Goal: Information Seeking & Learning: Learn about a topic

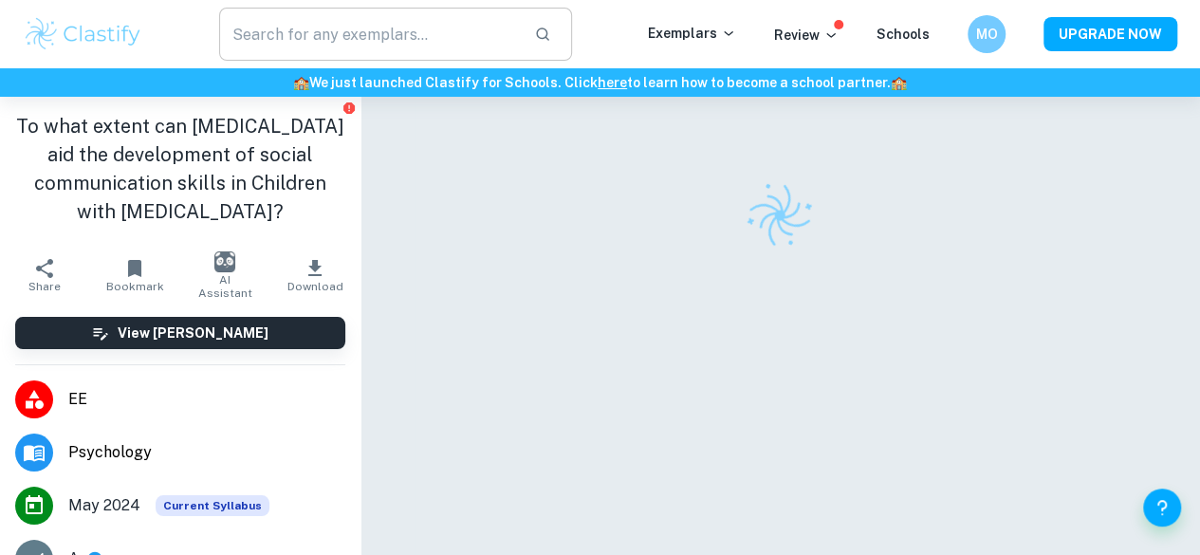
click at [364, 46] on input "text" at bounding box center [369, 34] width 300 height 53
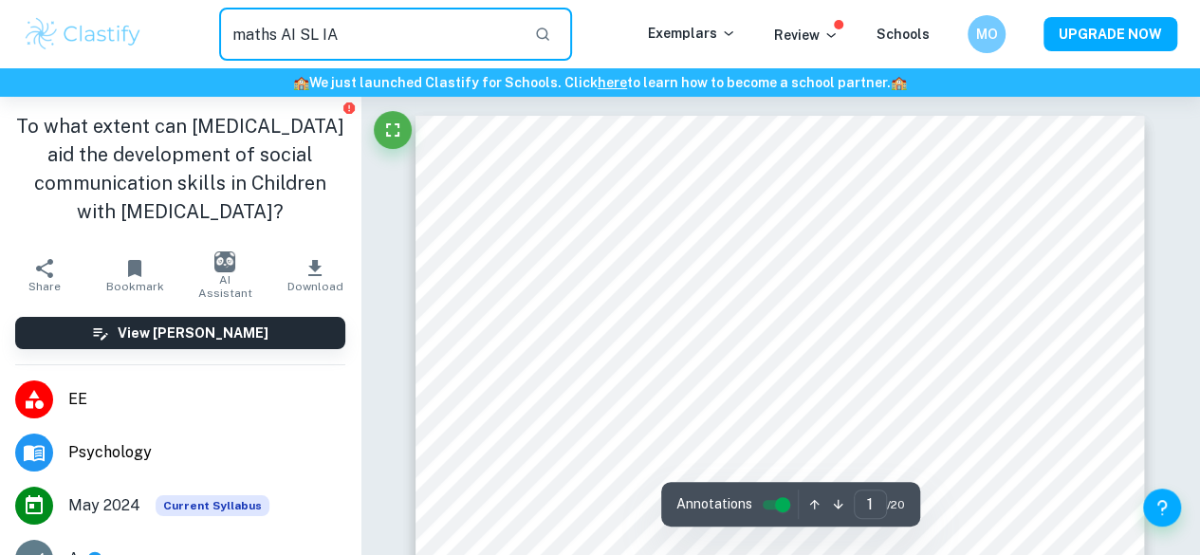
type input "maths AI SL IA"
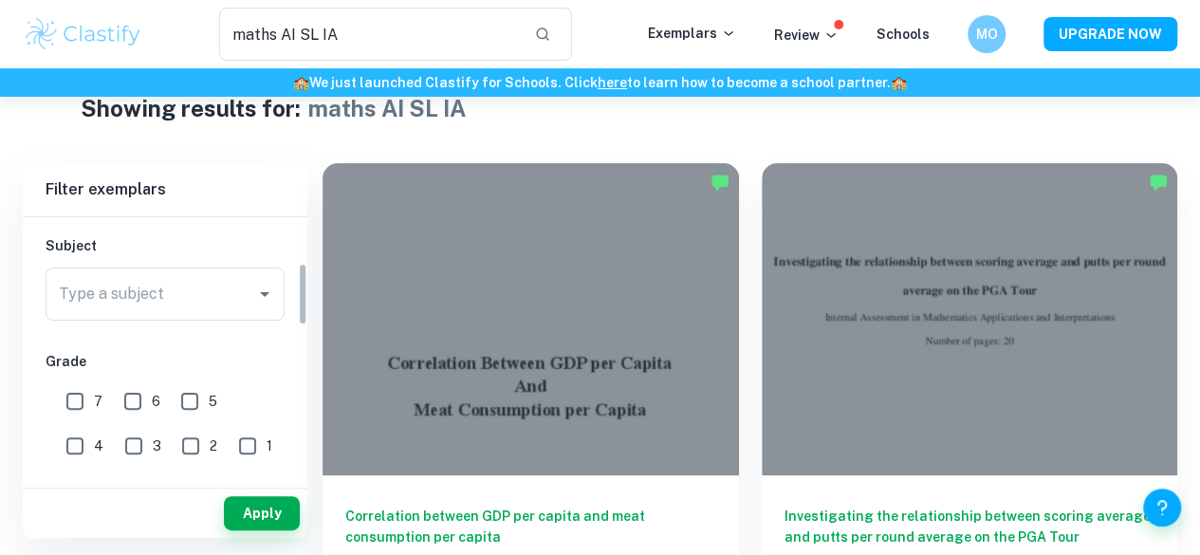
scroll to position [201, 0]
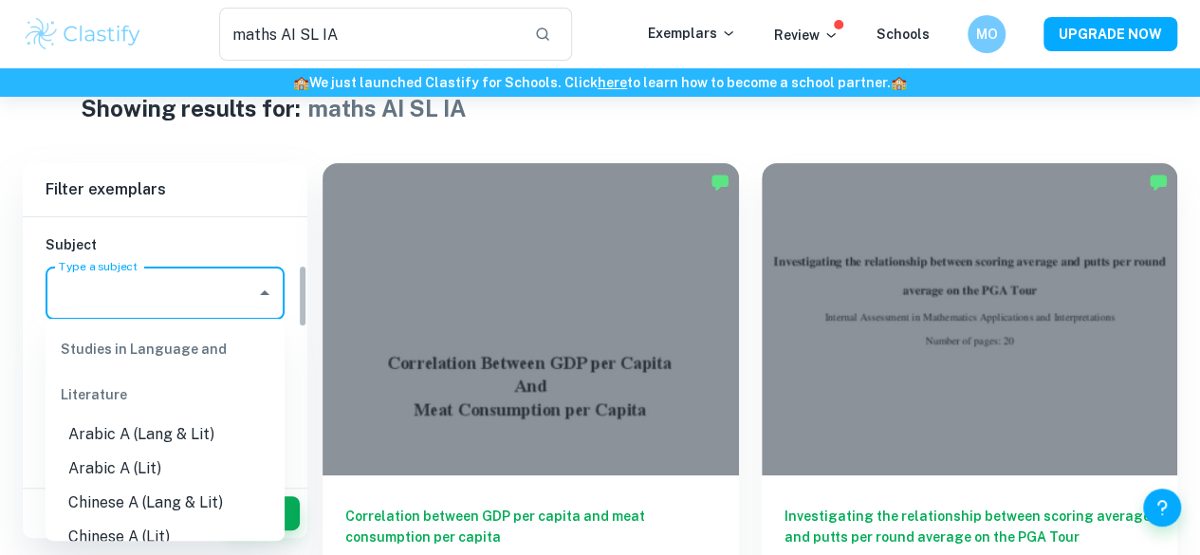
click at [215, 309] on input "Type a subject" at bounding box center [151, 293] width 194 height 36
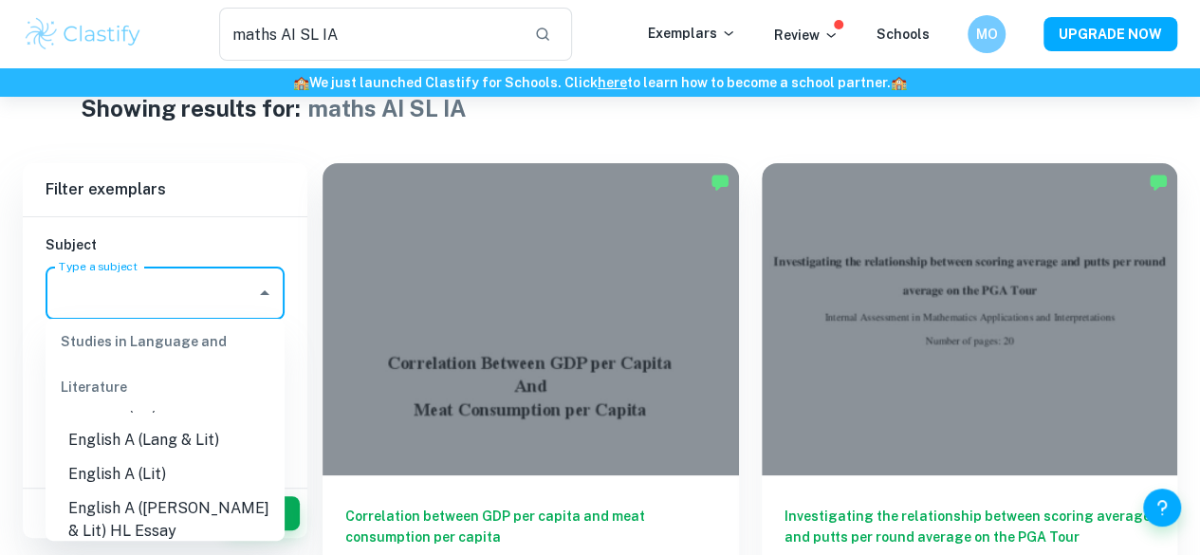
scroll to position [0, 0]
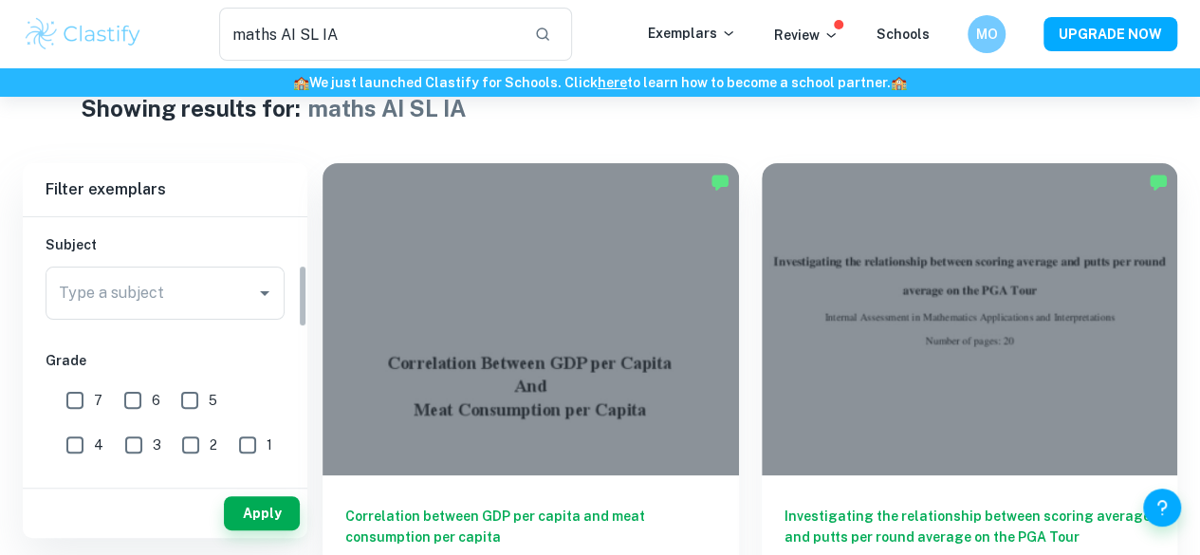
click at [219, 253] on h6 "Subject" at bounding box center [165, 244] width 239 height 21
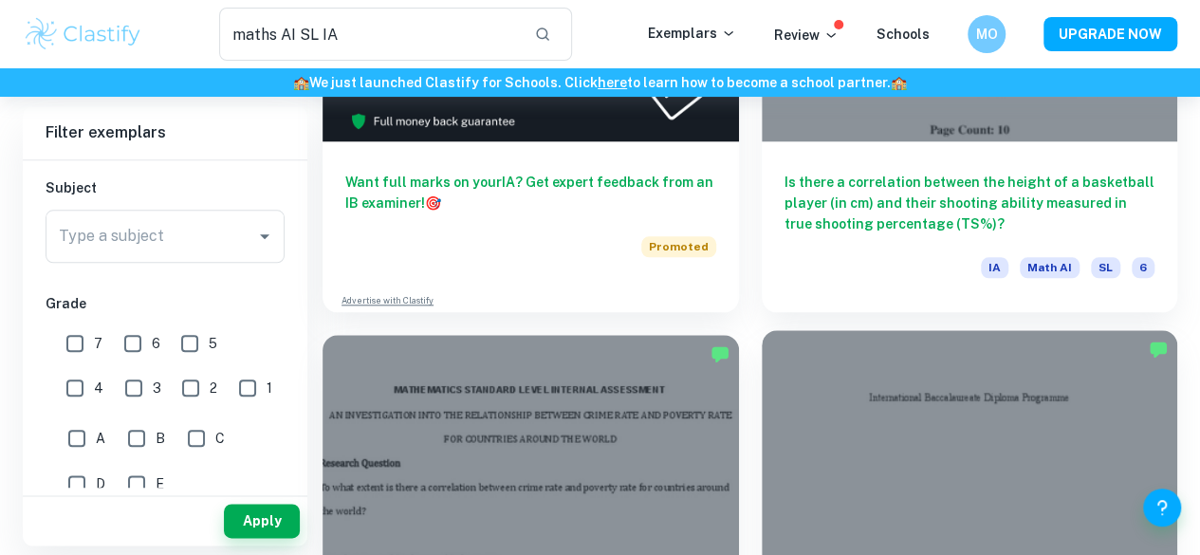
scroll to position [884, 0]
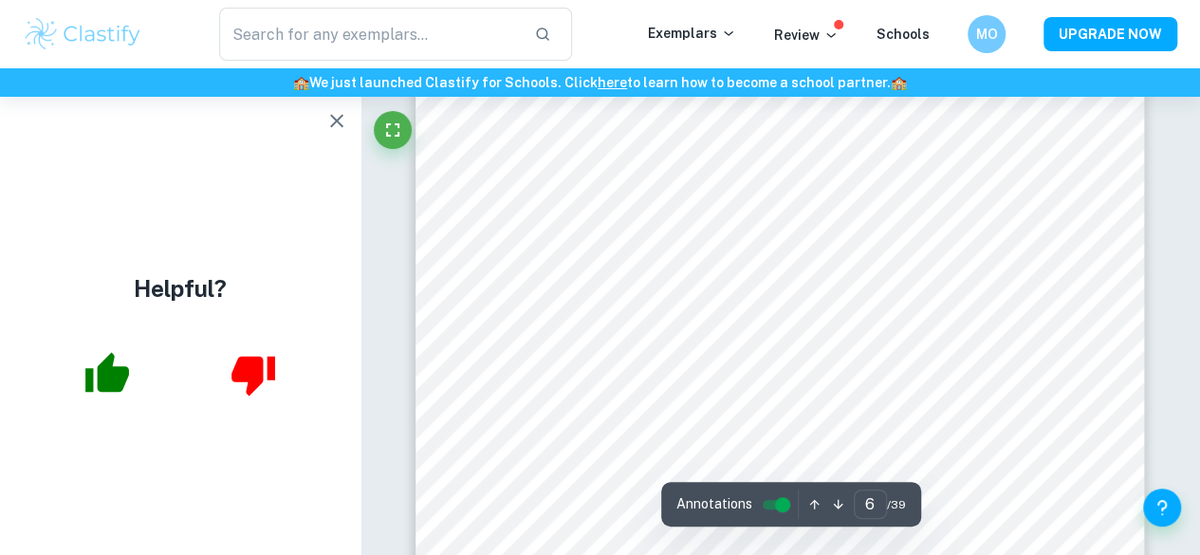
scroll to position [5130, 0]
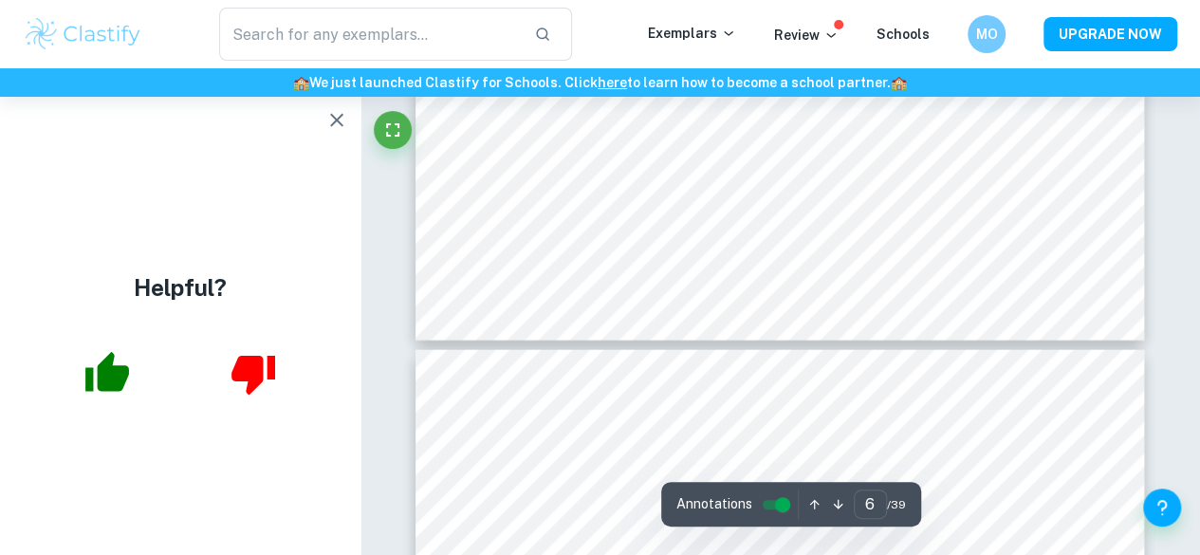
type input "7"
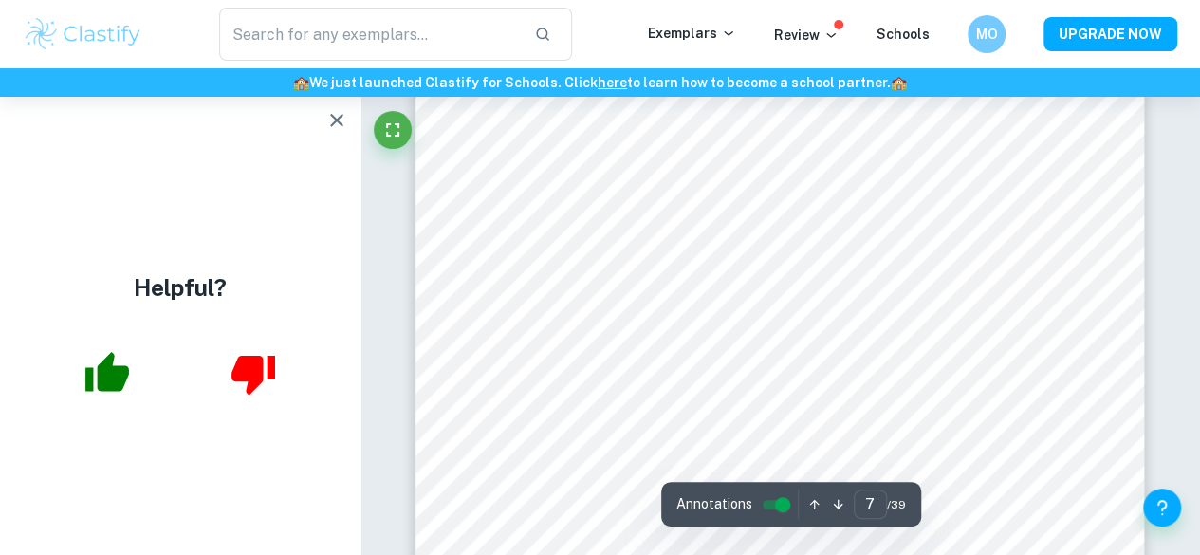
scroll to position [6198, 0]
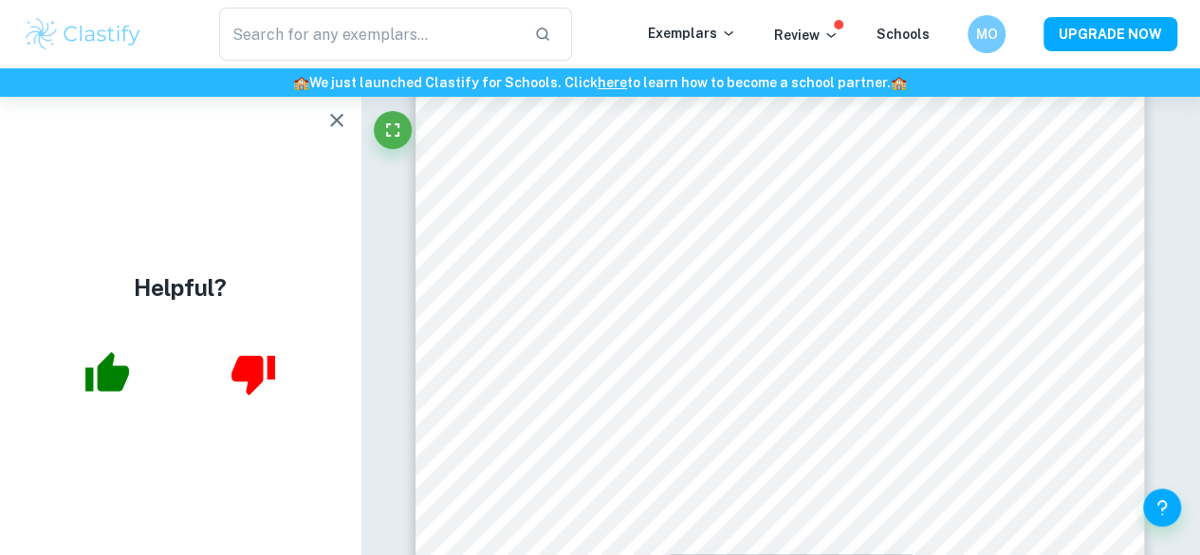
type input "maths AI SL IA"
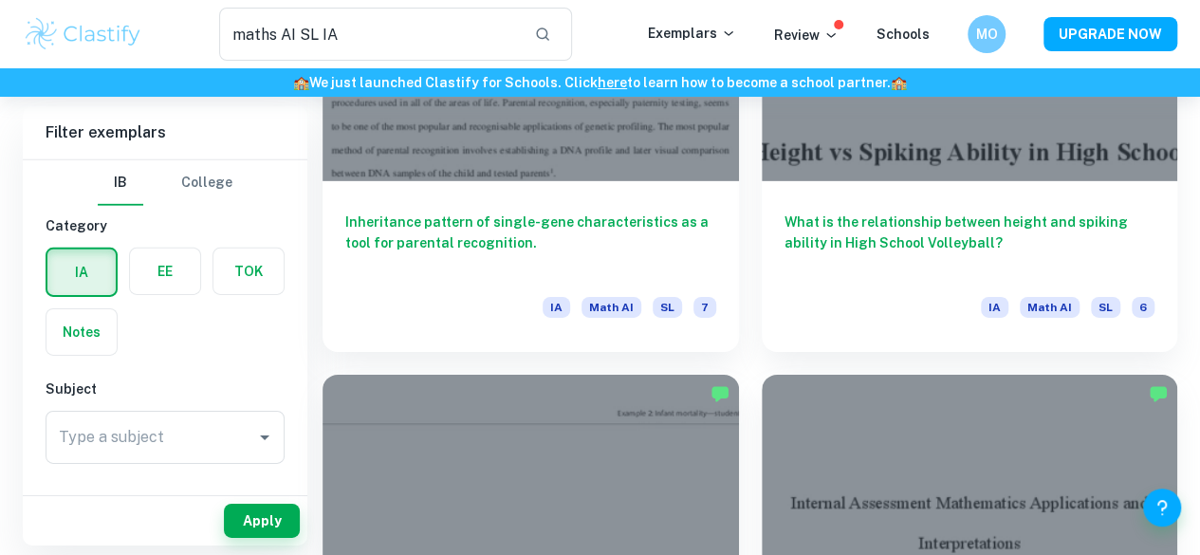
scroll to position [2870, 0]
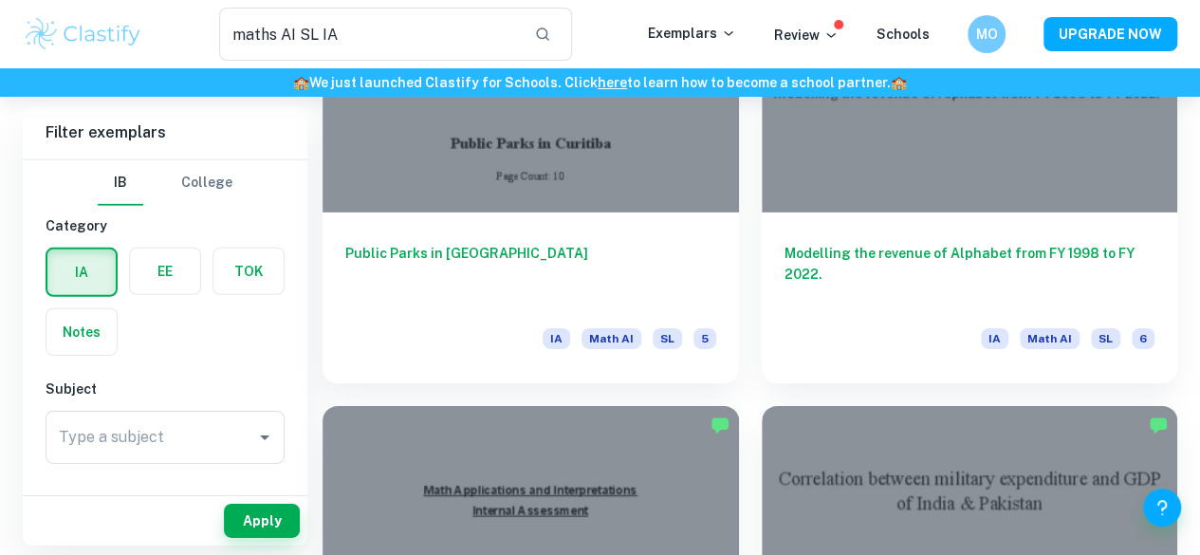
scroll to position [2870, 0]
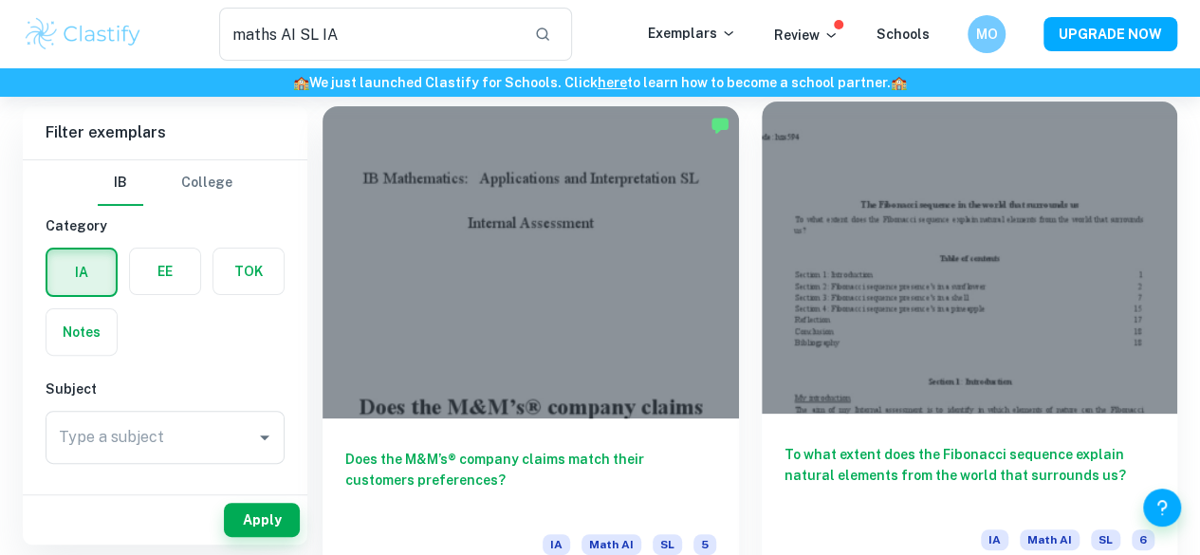
scroll to position [107, 0]
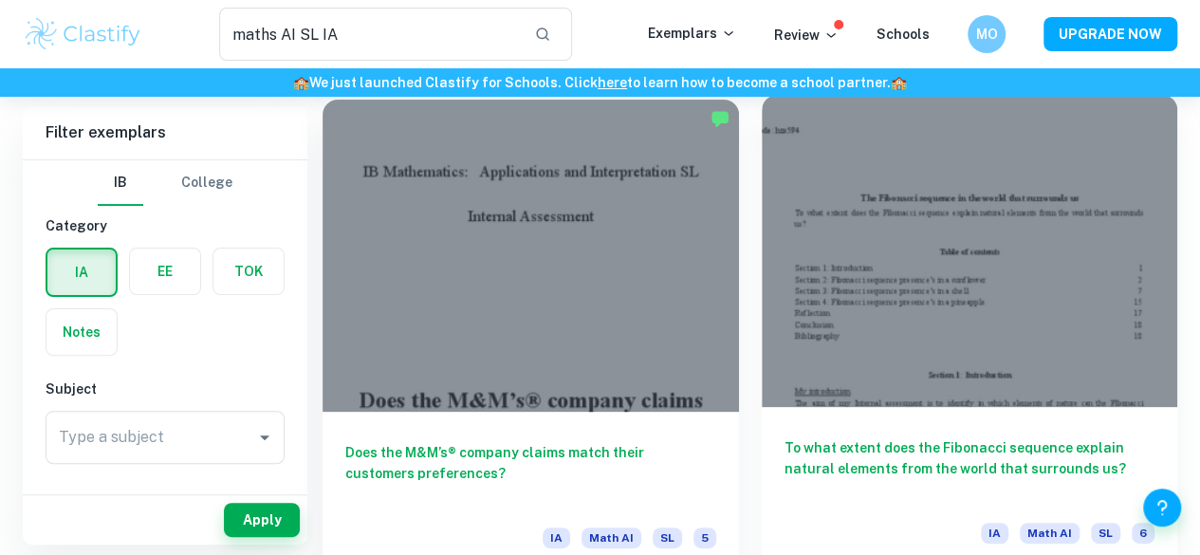
click at [762, 240] on div at bounding box center [970, 251] width 416 height 312
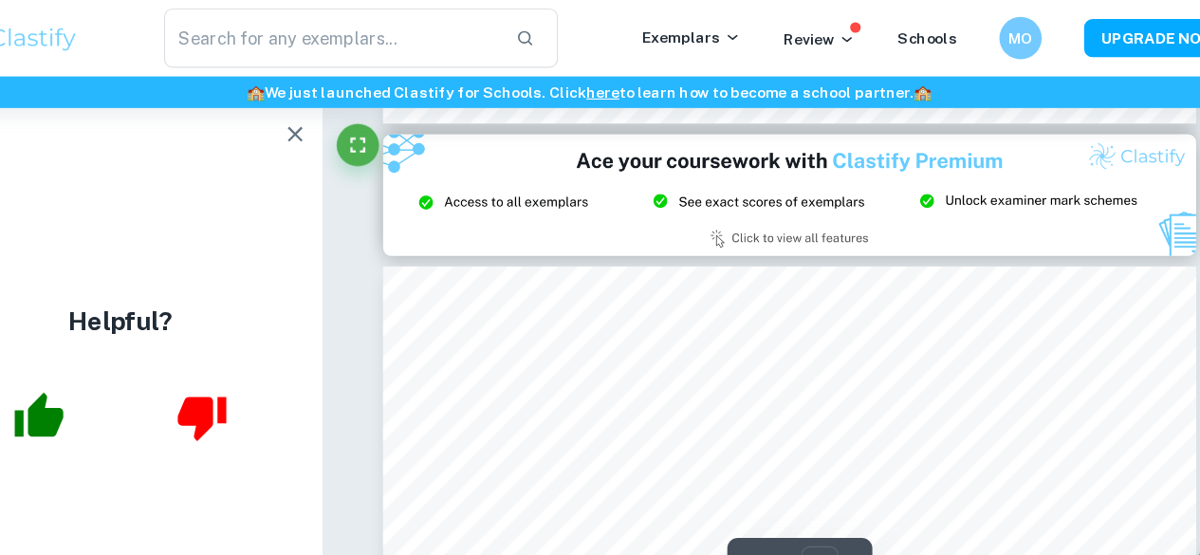
scroll to position [1744, 0]
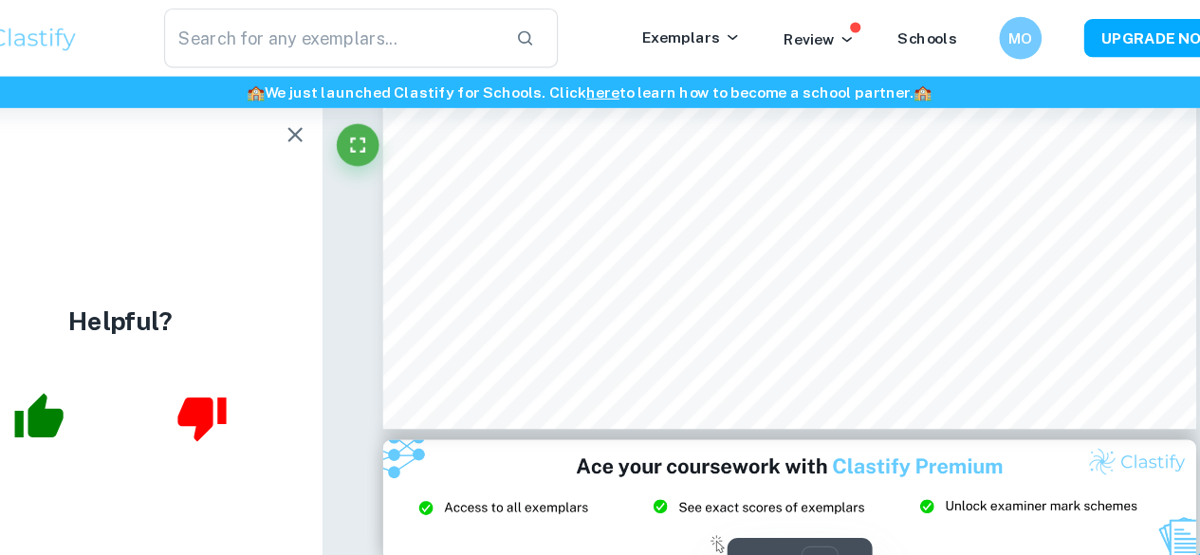
type input "1"
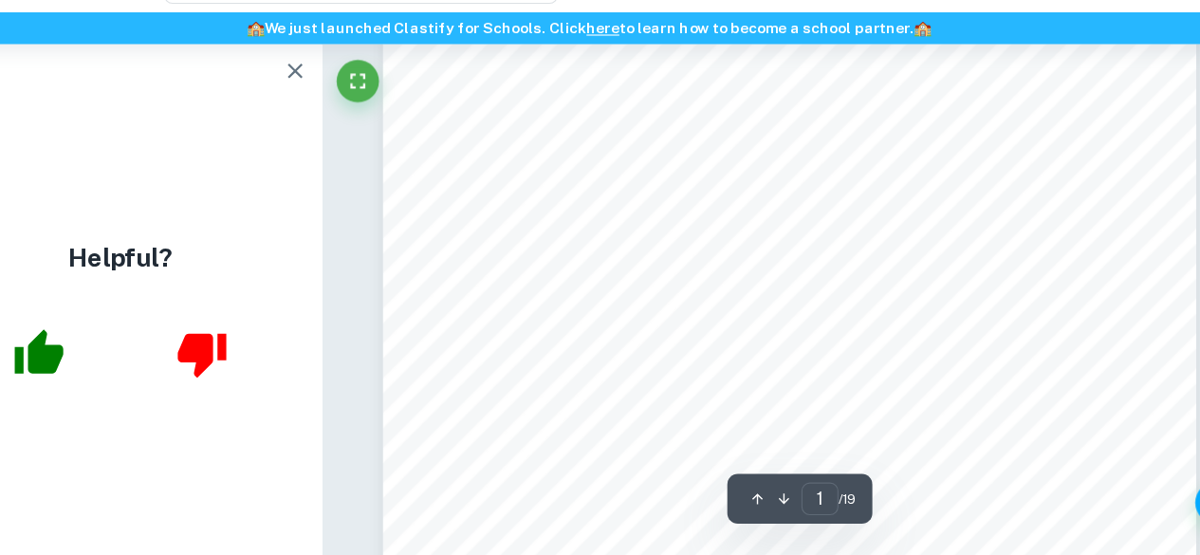
scroll to position [0, 0]
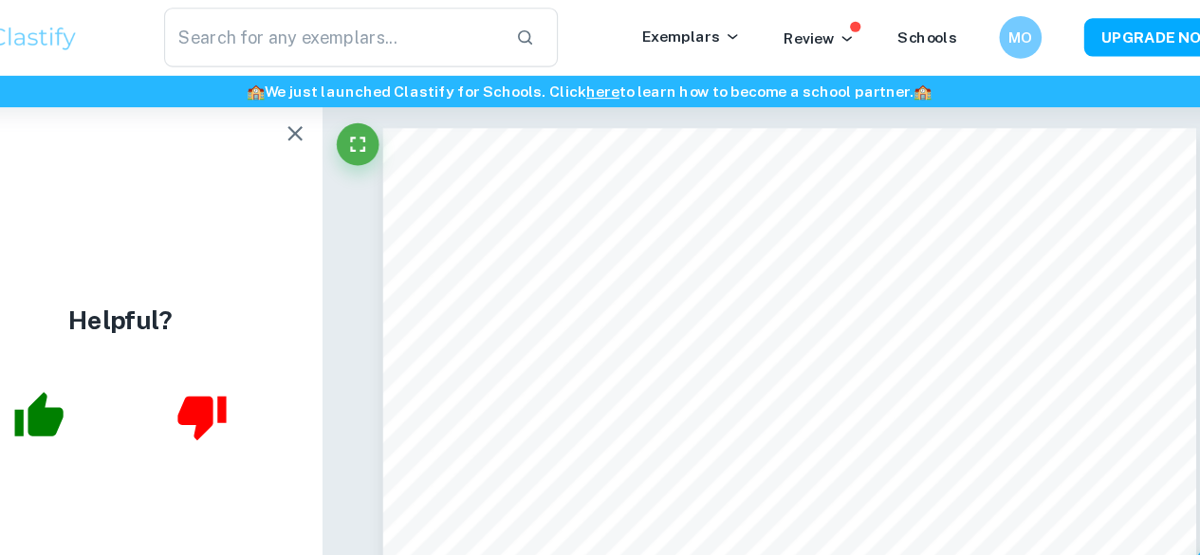
type input "maths AI SL IA"
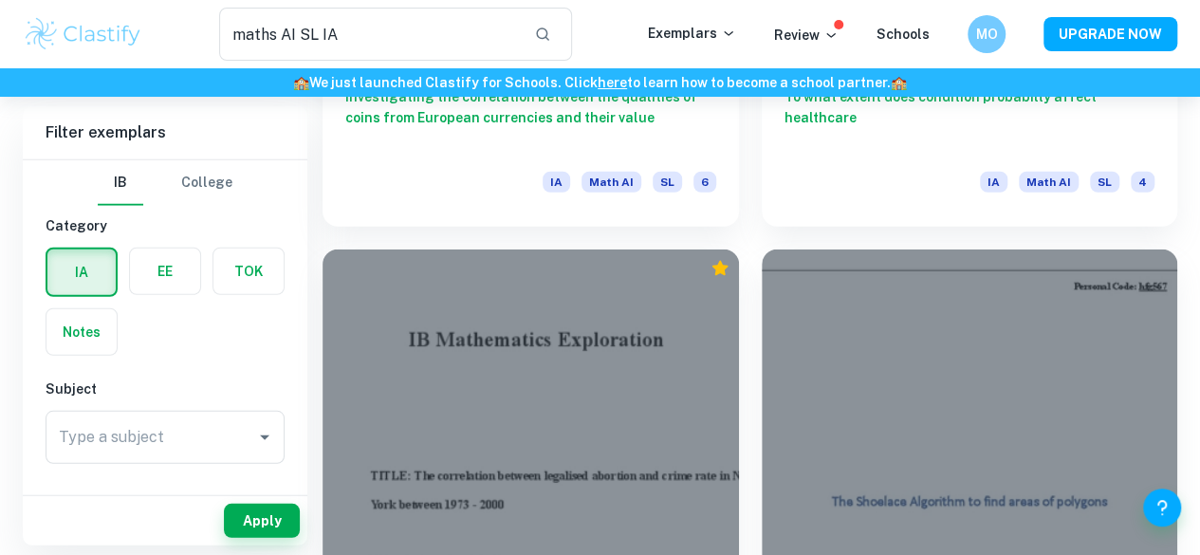
scroll to position [2870, 0]
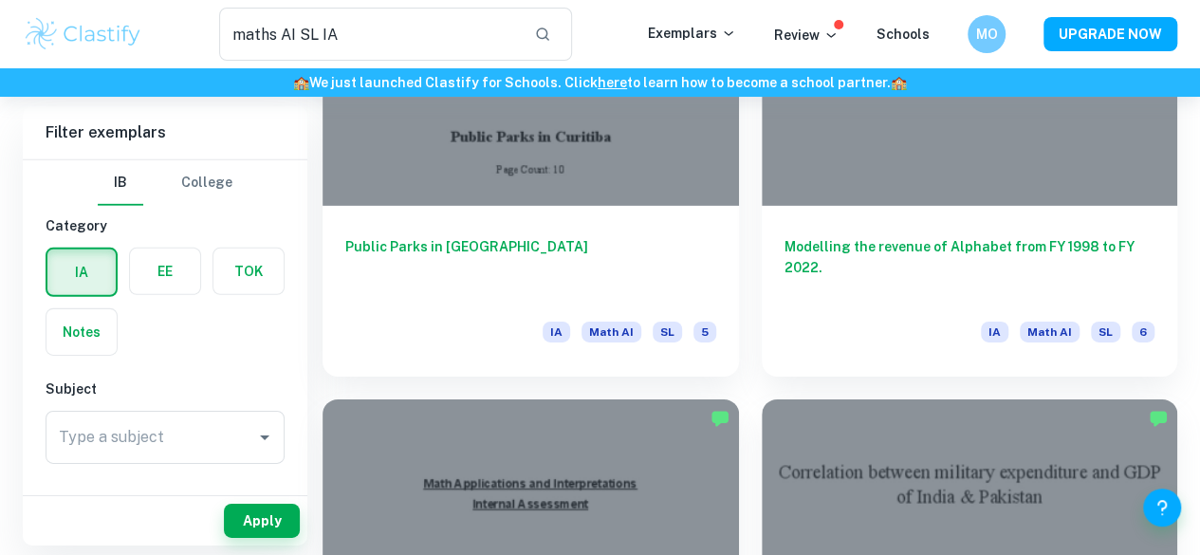
scroll to position [2870, 0]
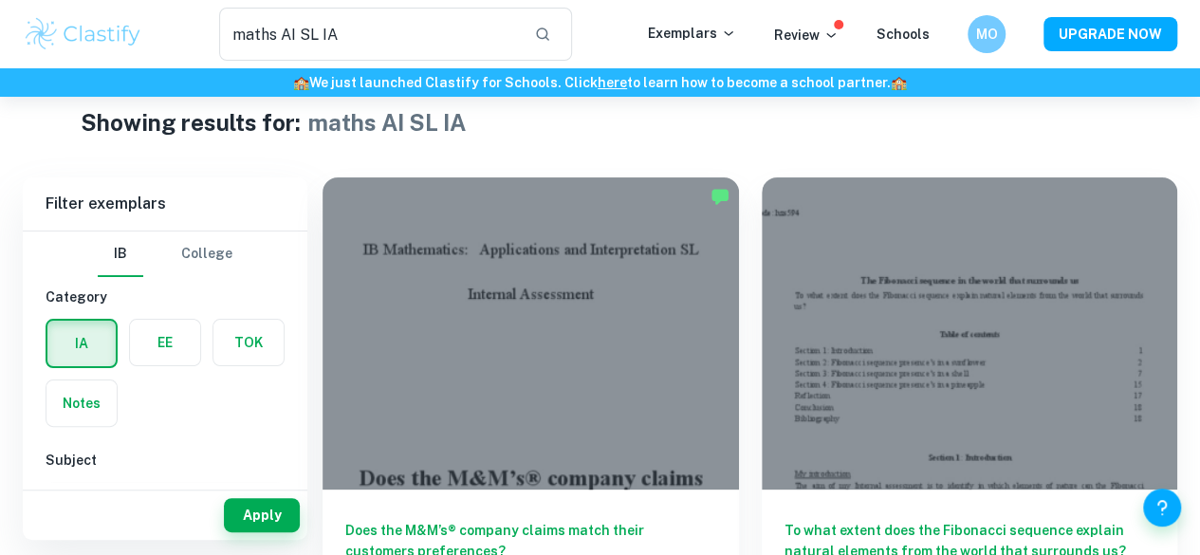
scroll to position [31, 0]
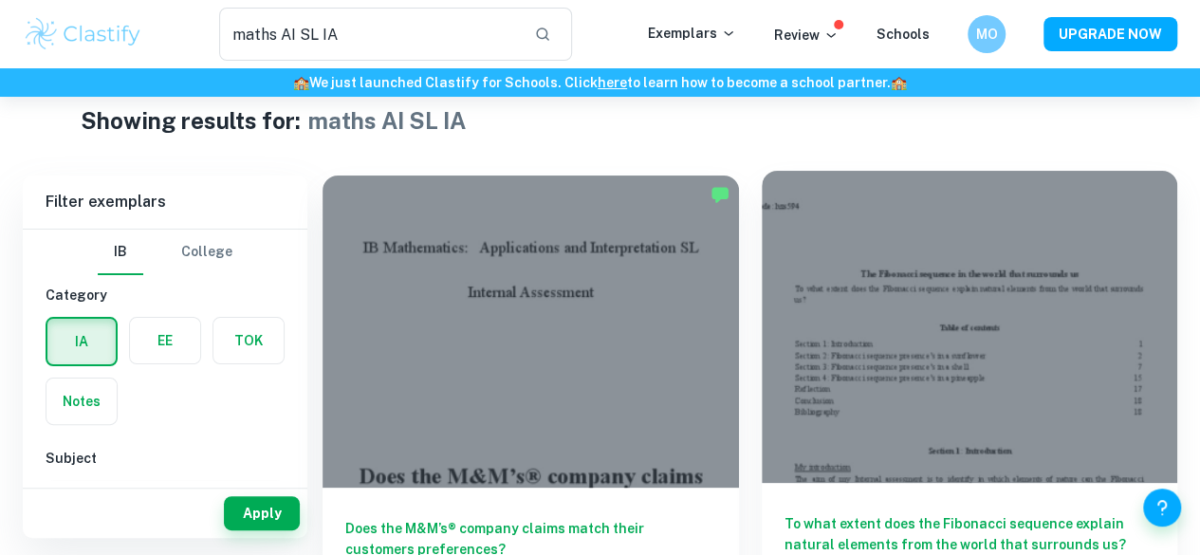
click at [765, 296] on div at bounding box center [970, 327] width 416 height 312
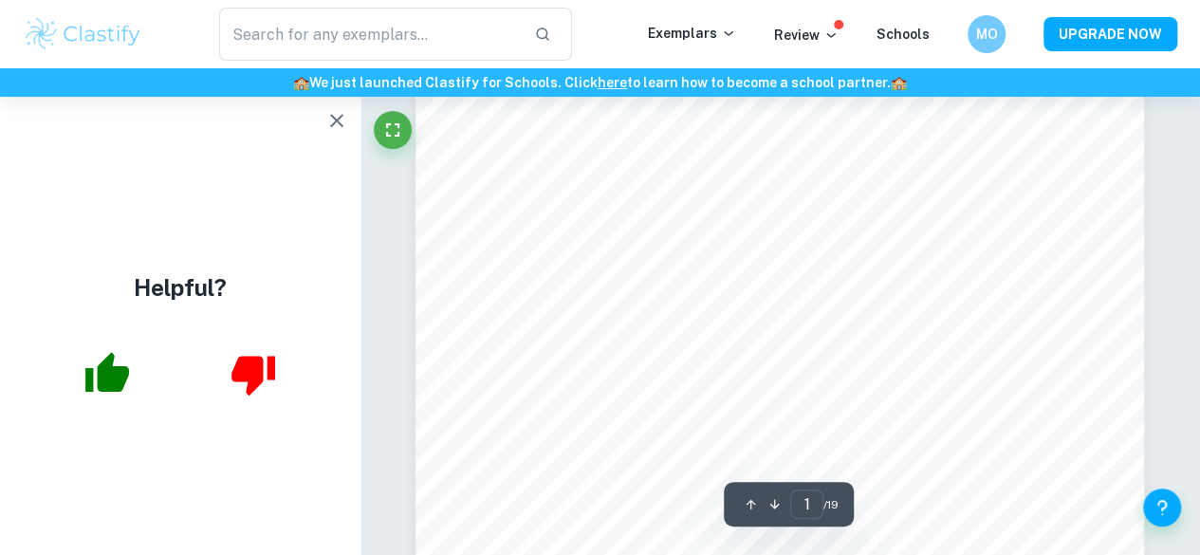
type input "2"
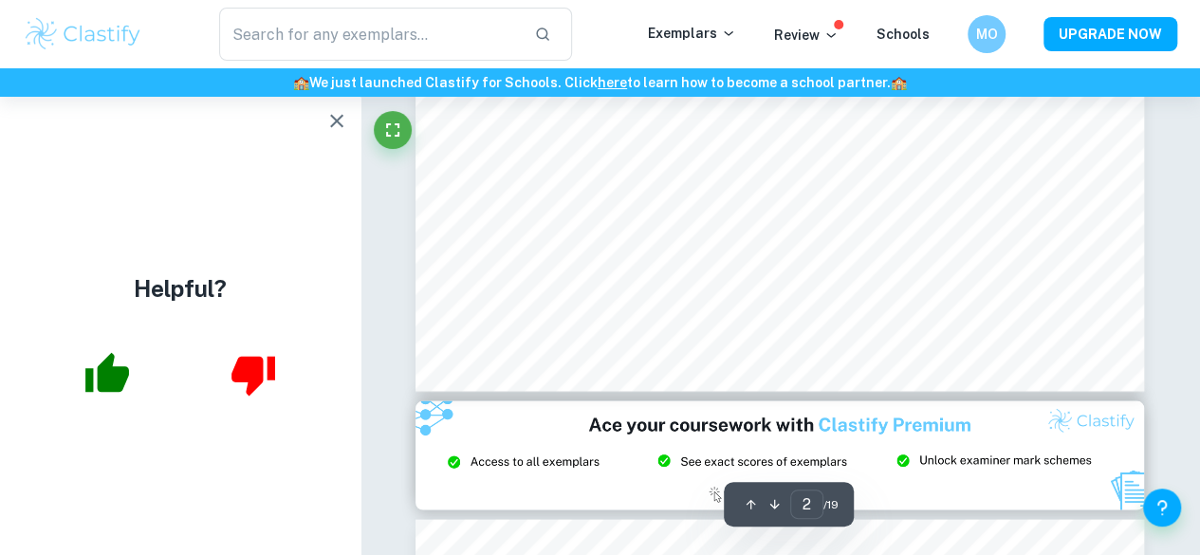
scroll to position [1738, 0]
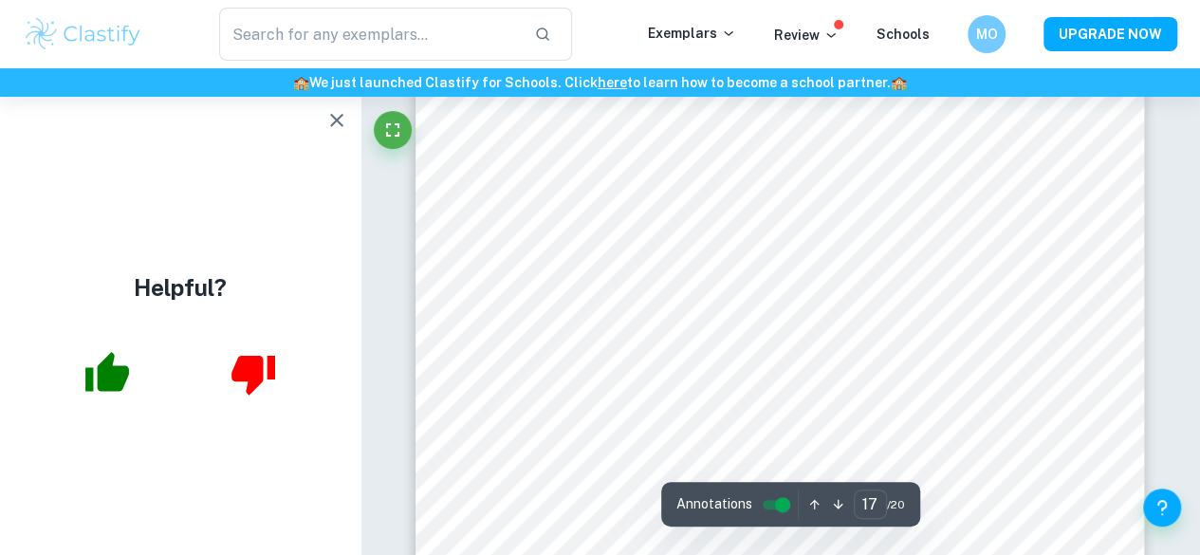
scroll to position [16986, 0]
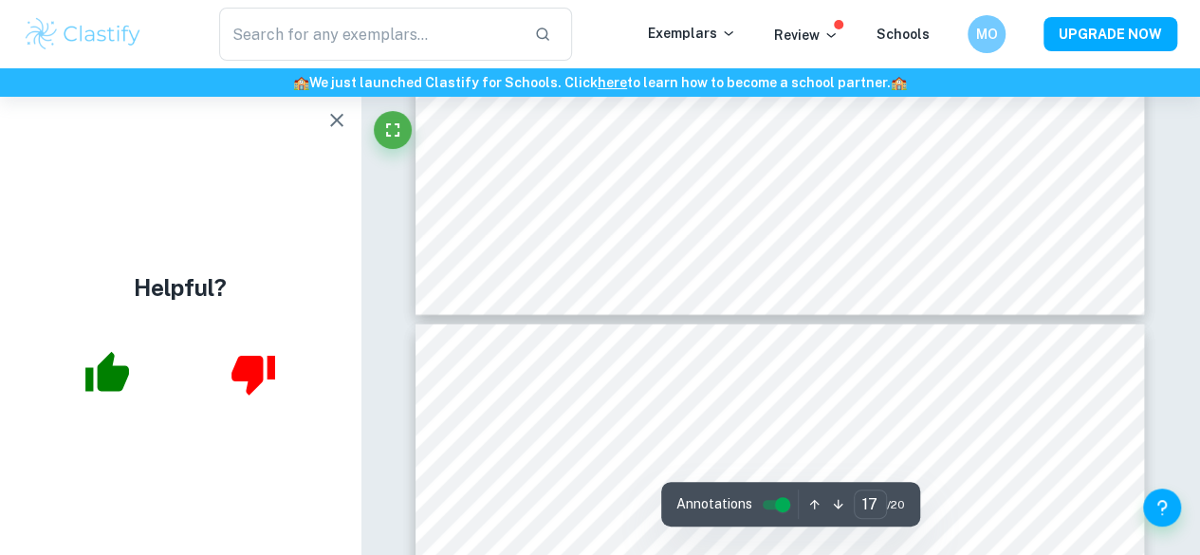
type input "16"
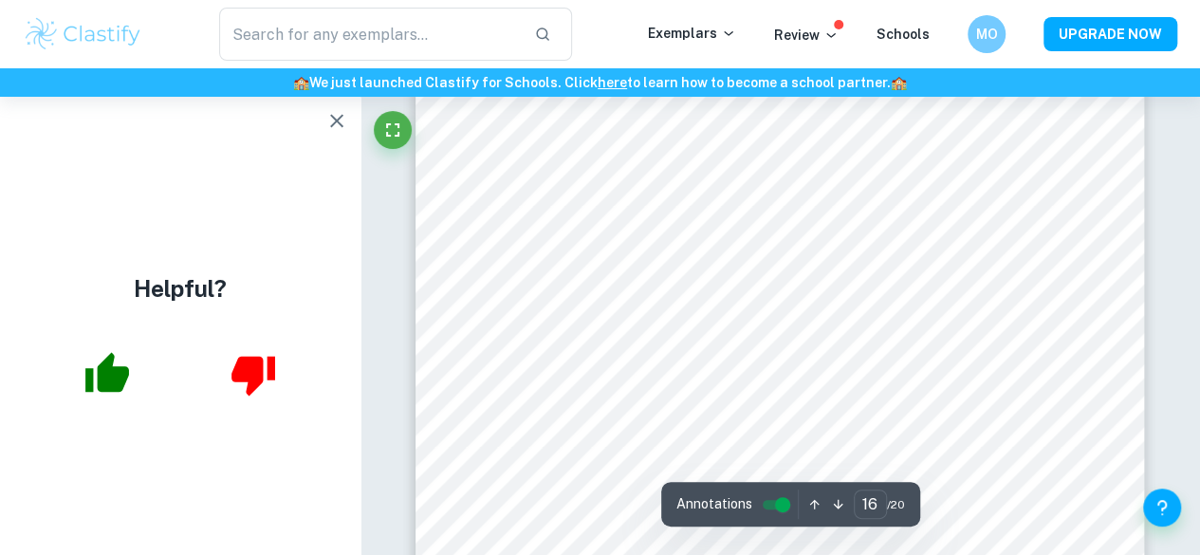
scroll to position [15726, 0]
